Goal: Transaction & Acquisition: Purchase product/service

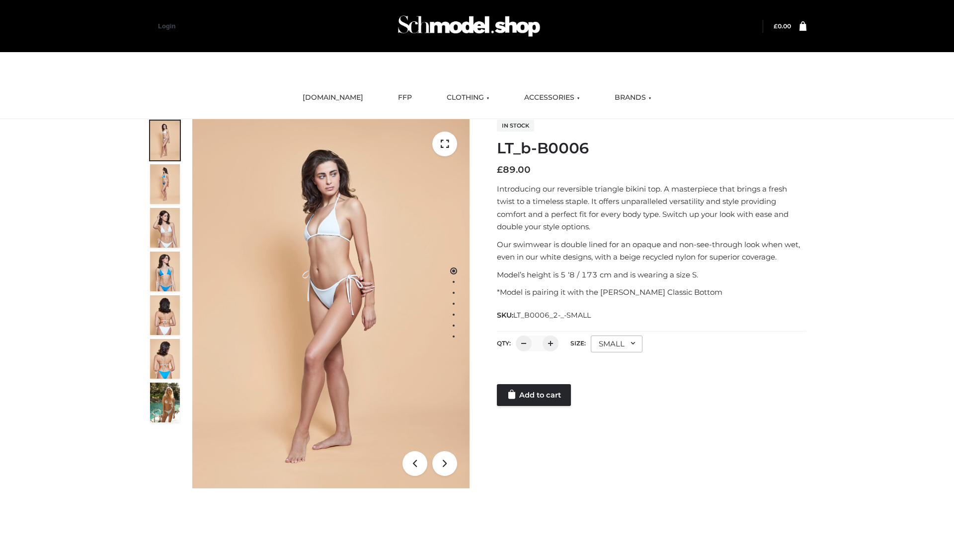
click at [534, 395] on link "Add to cart" at bounding box center [534, 395] width 74 height 22
